Goal: Information Seeking & Learning: Learn about a topic

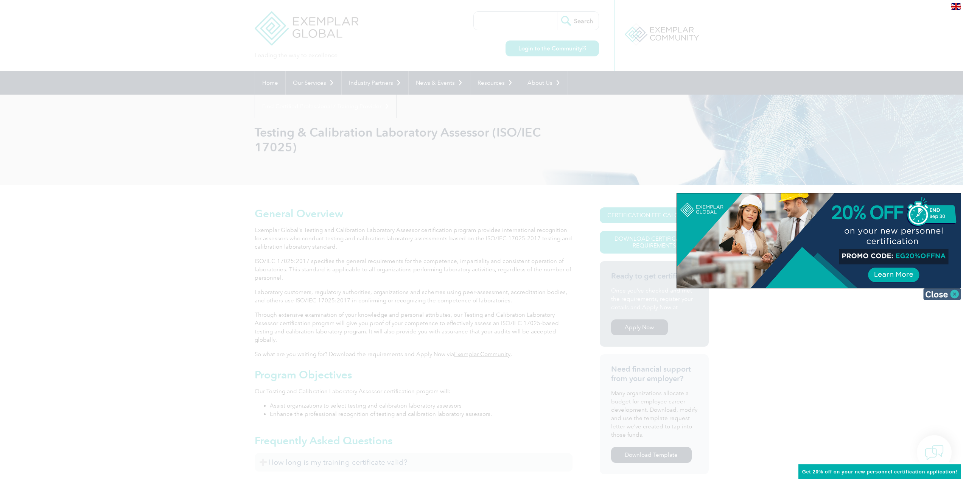
click at [950, 294] on img at bounding box center [943, 293] width 38 height 11
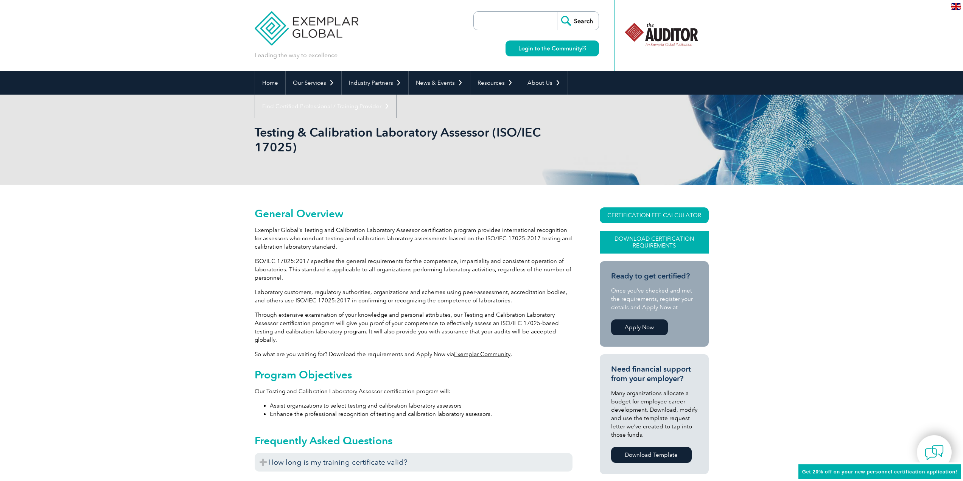
click at [653, 245] on link "Download Certification Requirements" at bounding box center [654, 242] width 109 height 23
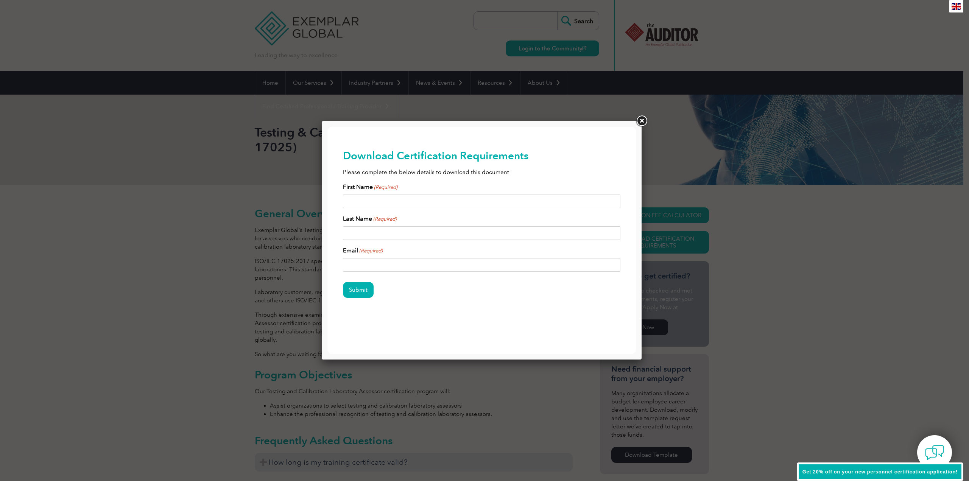
click at [647, 124] on link at bounding box center [642, 121] width 14 height 14
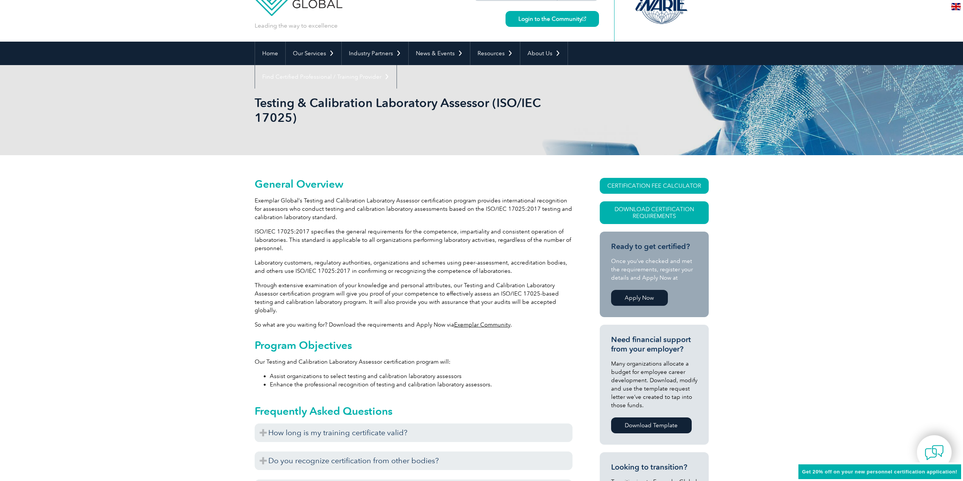
scroll to position [114, 0]
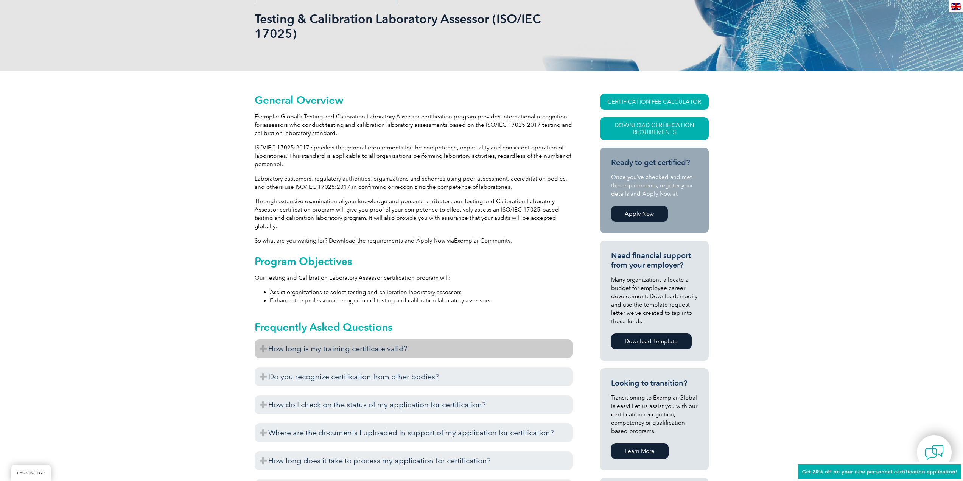
click at [386, 340] on h3 "How long is my training certificate valid?" at bounding box center [414, 349] width 318 height 19
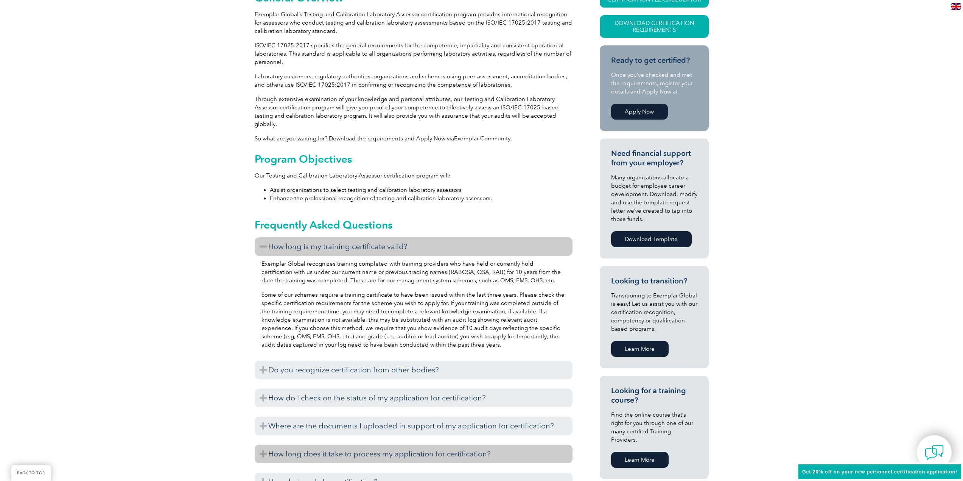
scroll to position [227, 0]
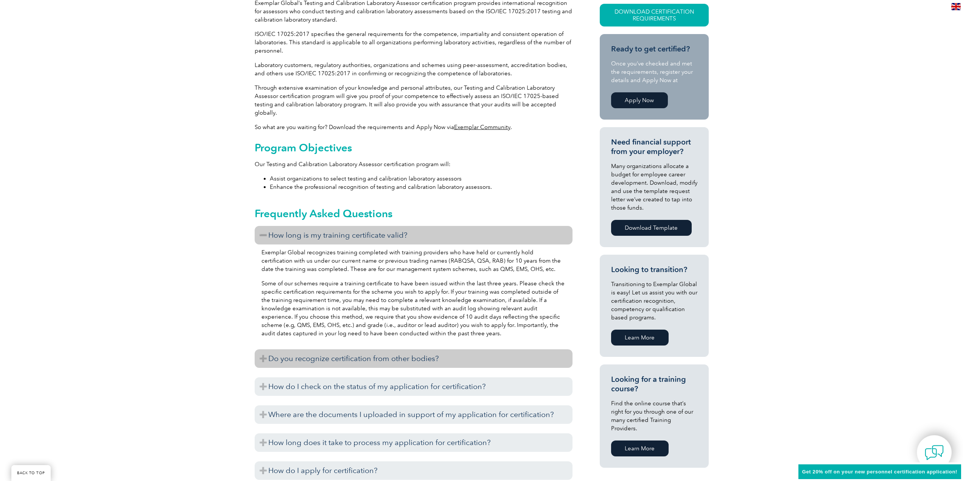
click at [339, 355] on h3 "Do you recognize certification from other bodies?" at bounding box center [414, 358] width 318 height 19
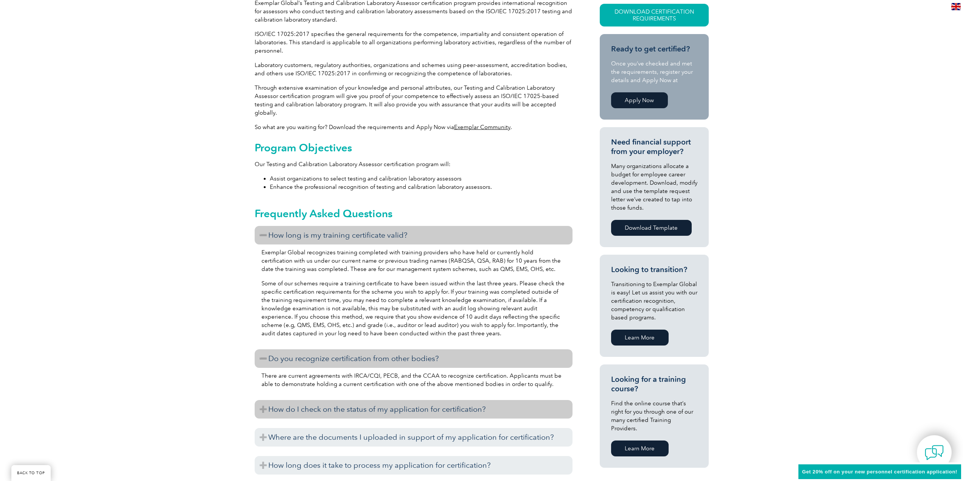
click at [345, 400] on h3 "How do I check on the status of my application for certification?" at bounding box center [414, 409] width 318 height 19
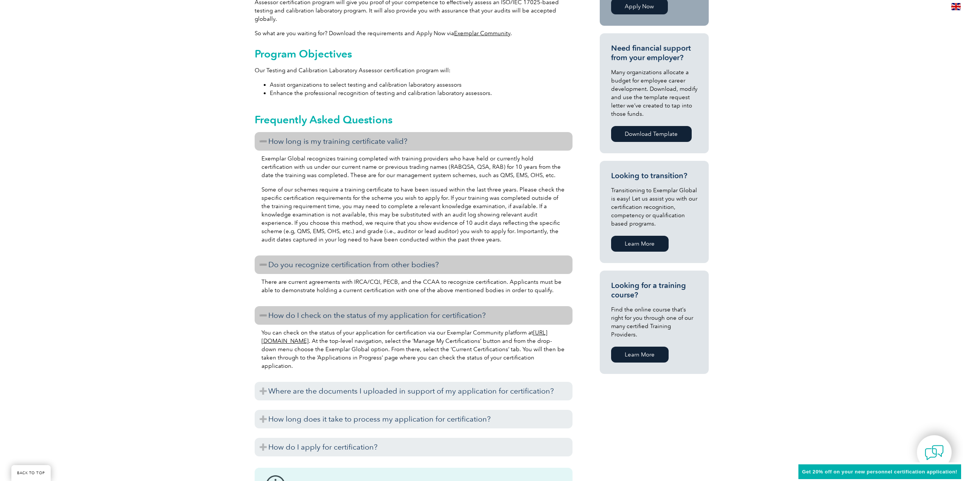
scroll to position [341, 0]
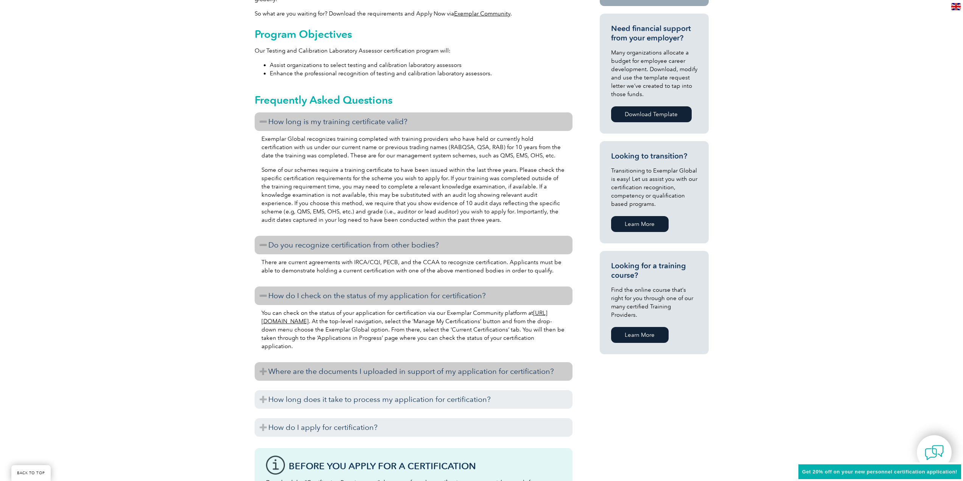
click at [363, 365] on h3 "Where are the documents I uploaded in support of my application for certificati…" at bounding box center [414, 371] width 318 height 19
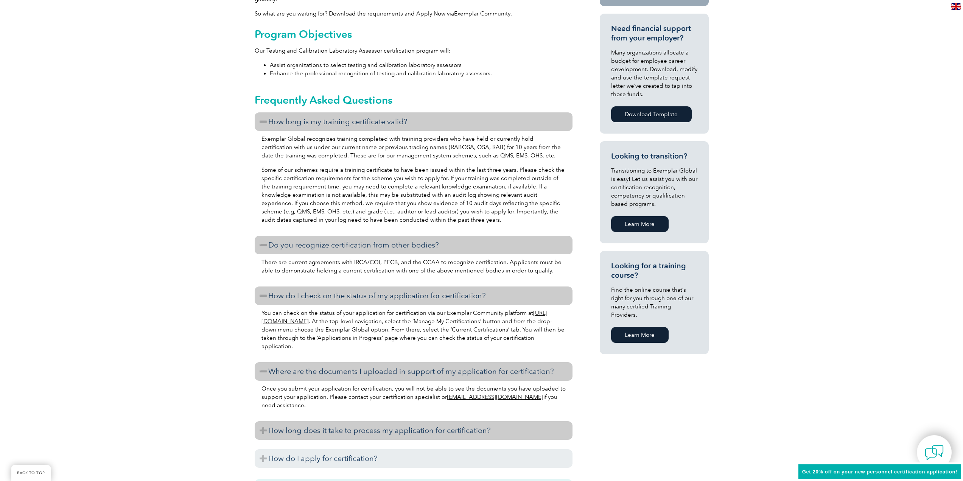
click at [326, 422] on h3 "How long does it take to process my application for certification?" at bounding box center [414, 430] width 318 height 19
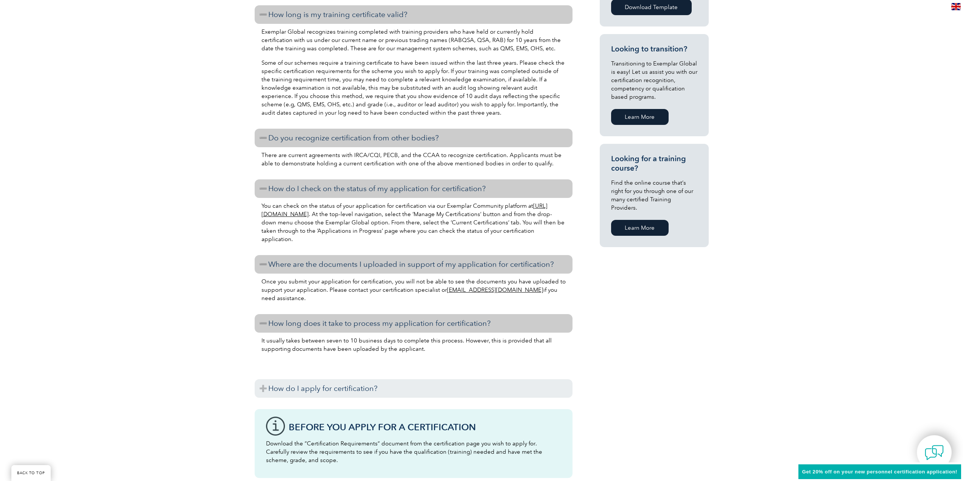
scroll to position [492, 0]
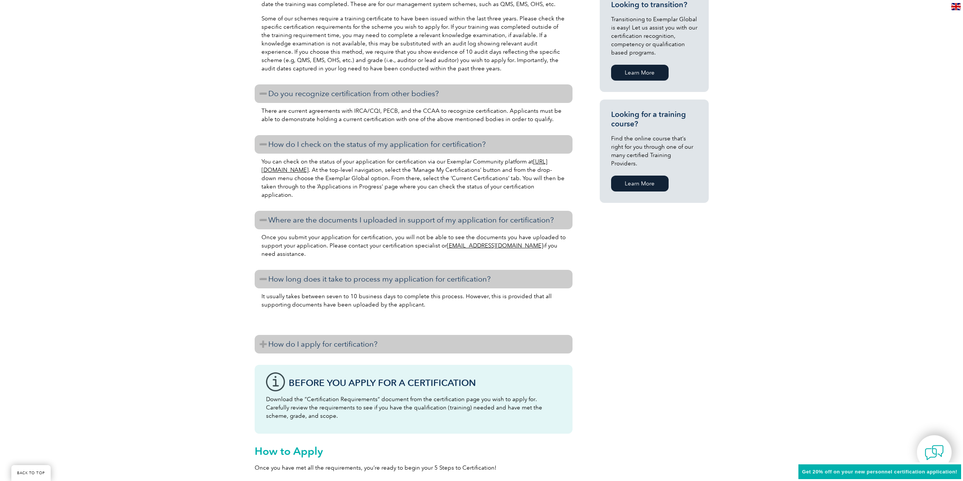
click at [311, 336] on h3 "How do I apply for certification?" at bounding box center [414, 344] width 318 height 19
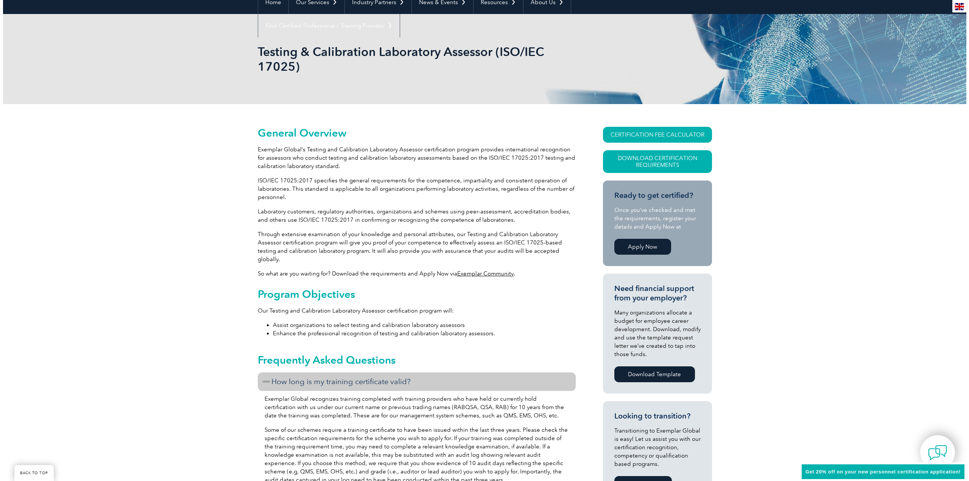
scroll to position [0, 0]
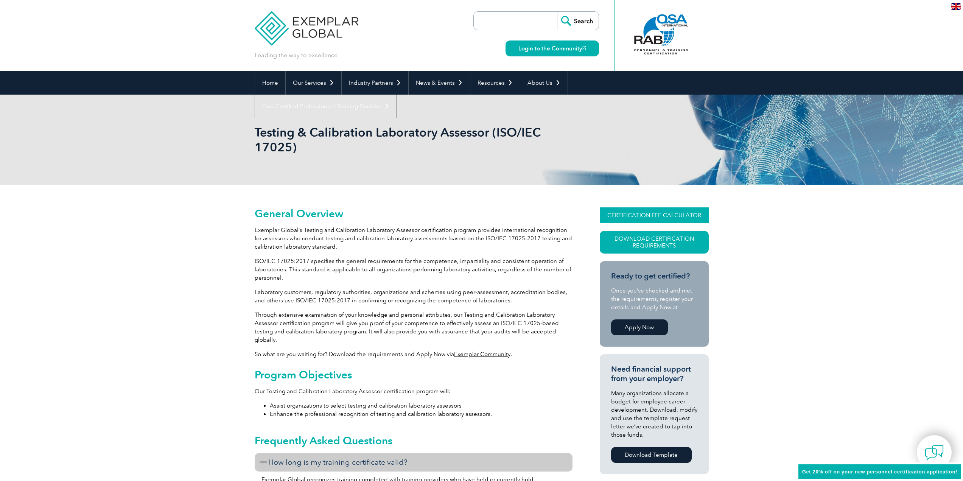
click at [611, 215] on link "CERTIFICATION FEE CALCULATOR" at bounding box center [654, 215] width 109 height 16
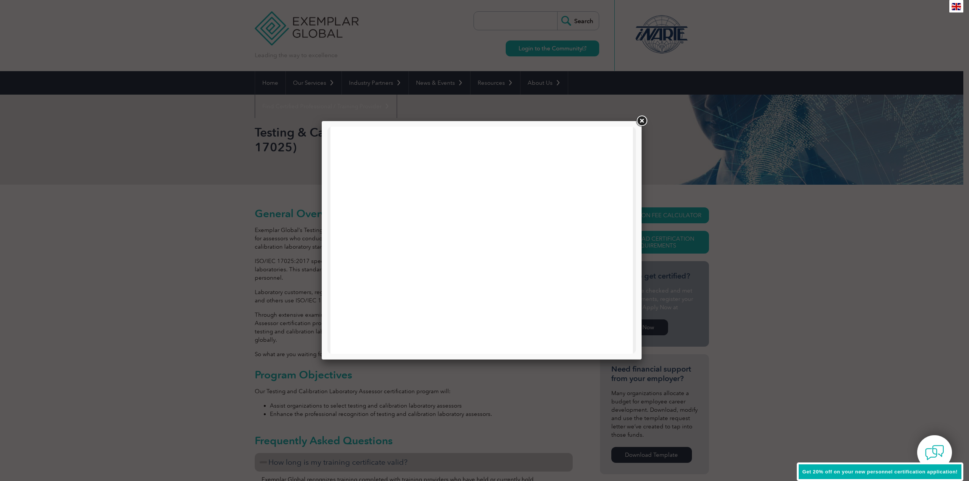
click at [641, 122] on link at bounding box center [642, 121] width 14 height 14
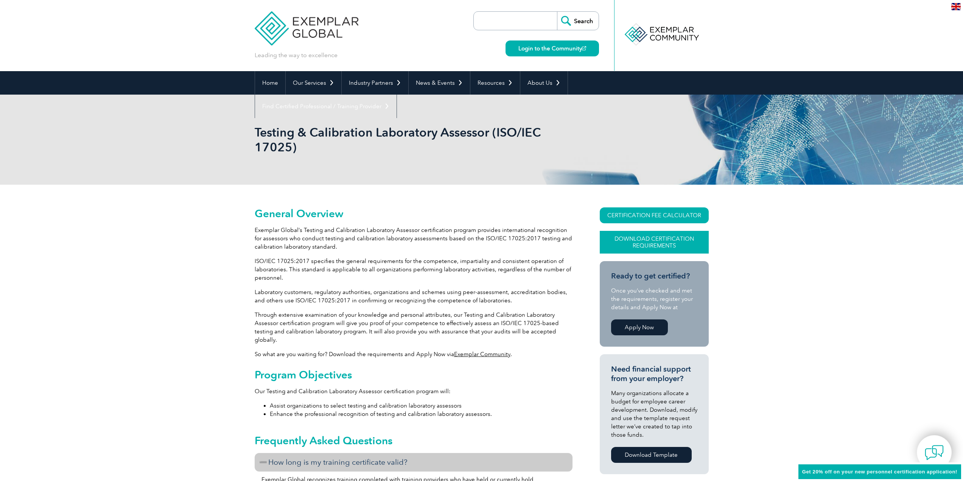
click at [685, 238] on link "Download Certification Requirements" at bounding box center [654, 242] width 109 height 23
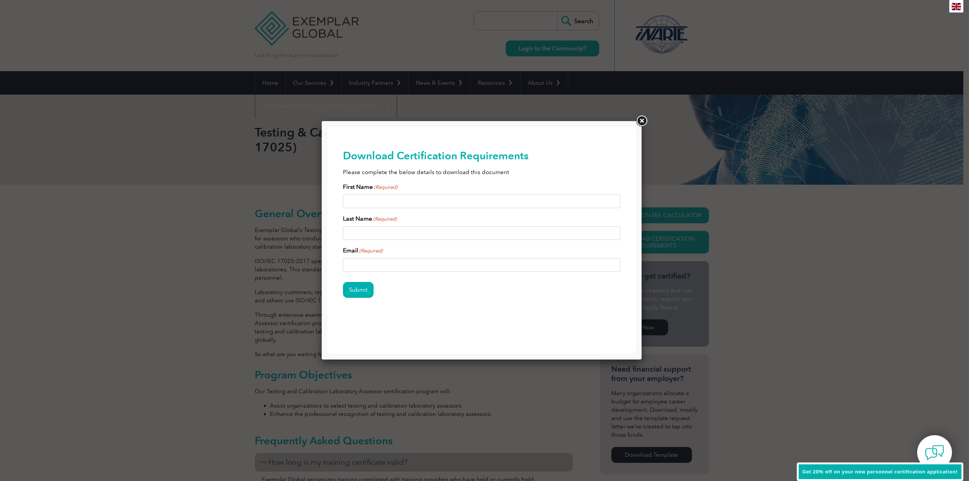
click at [647, 118] on link at bounding box center [642, 121] width 14 height 14
